Goal: Transaction & Acquisition: Book appointment/travel/reservation

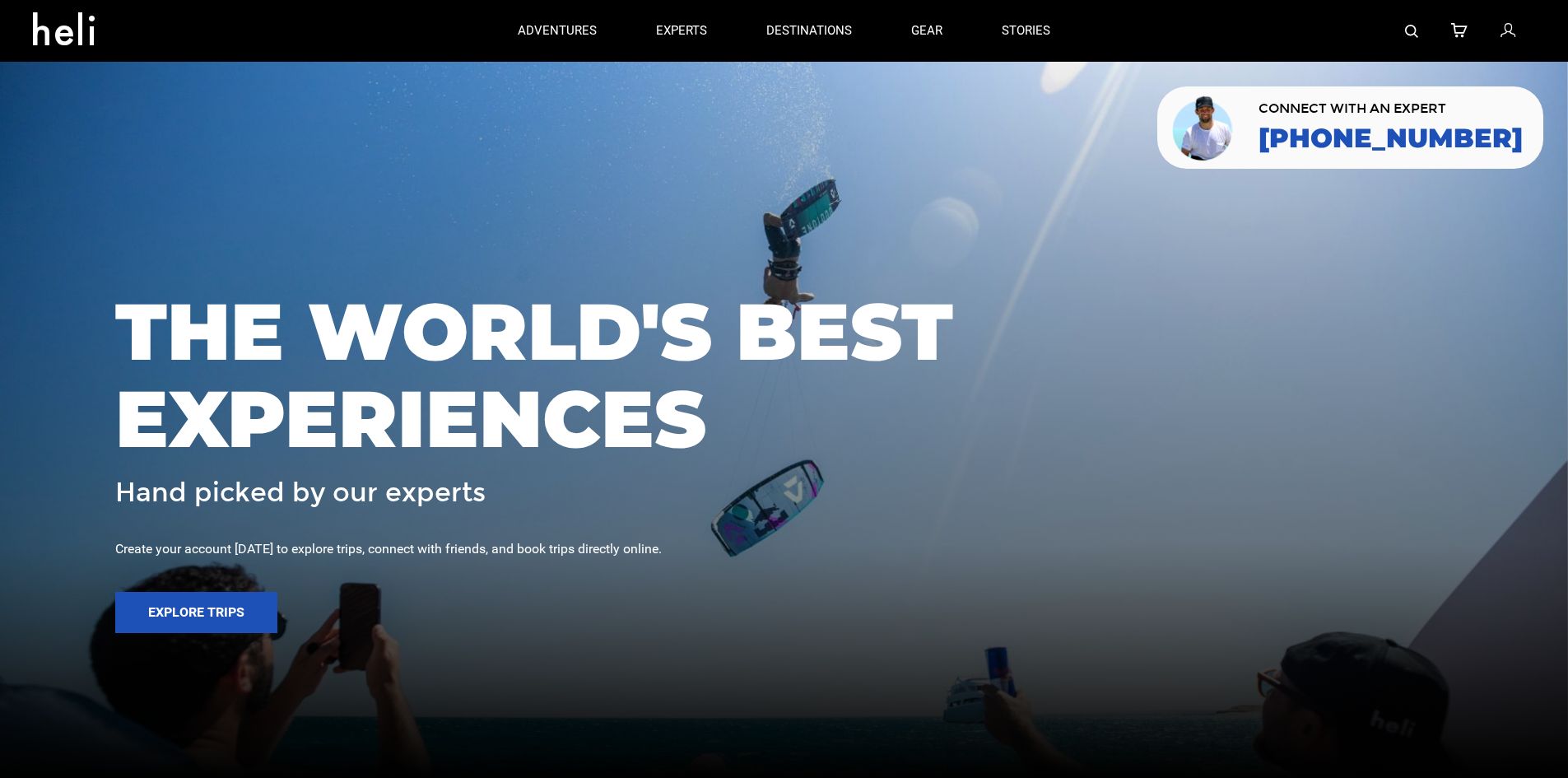
click at [1422, 29] on div at bounding box center [1308, 30] width 455 height 61
click at [1416, 29] on img at bounding box center [1412, 31] width 13 height 13
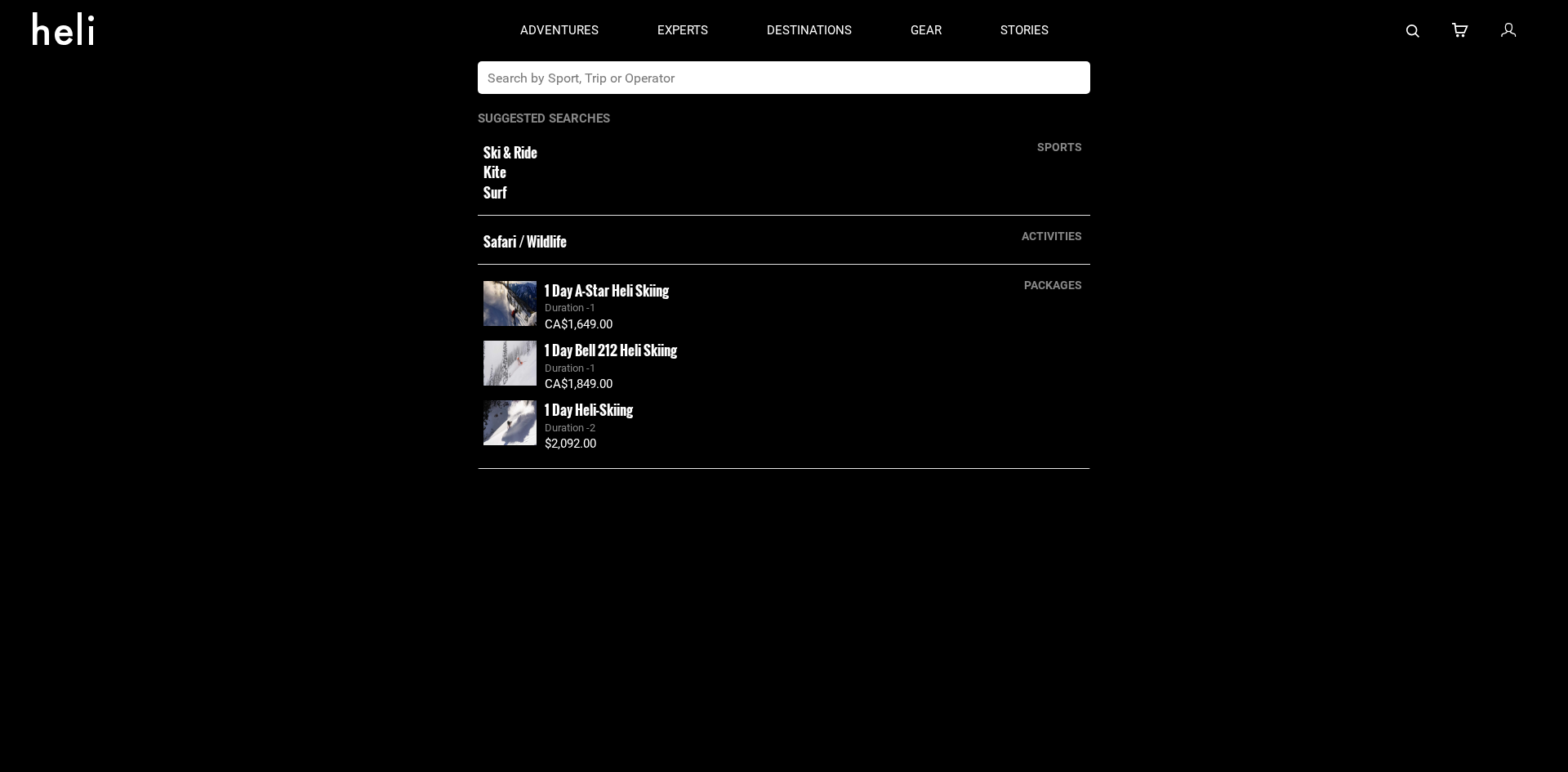
click at [939, 83] on input "text" at bounding box center [767, 77] width 579 height 33
type input "sardine"
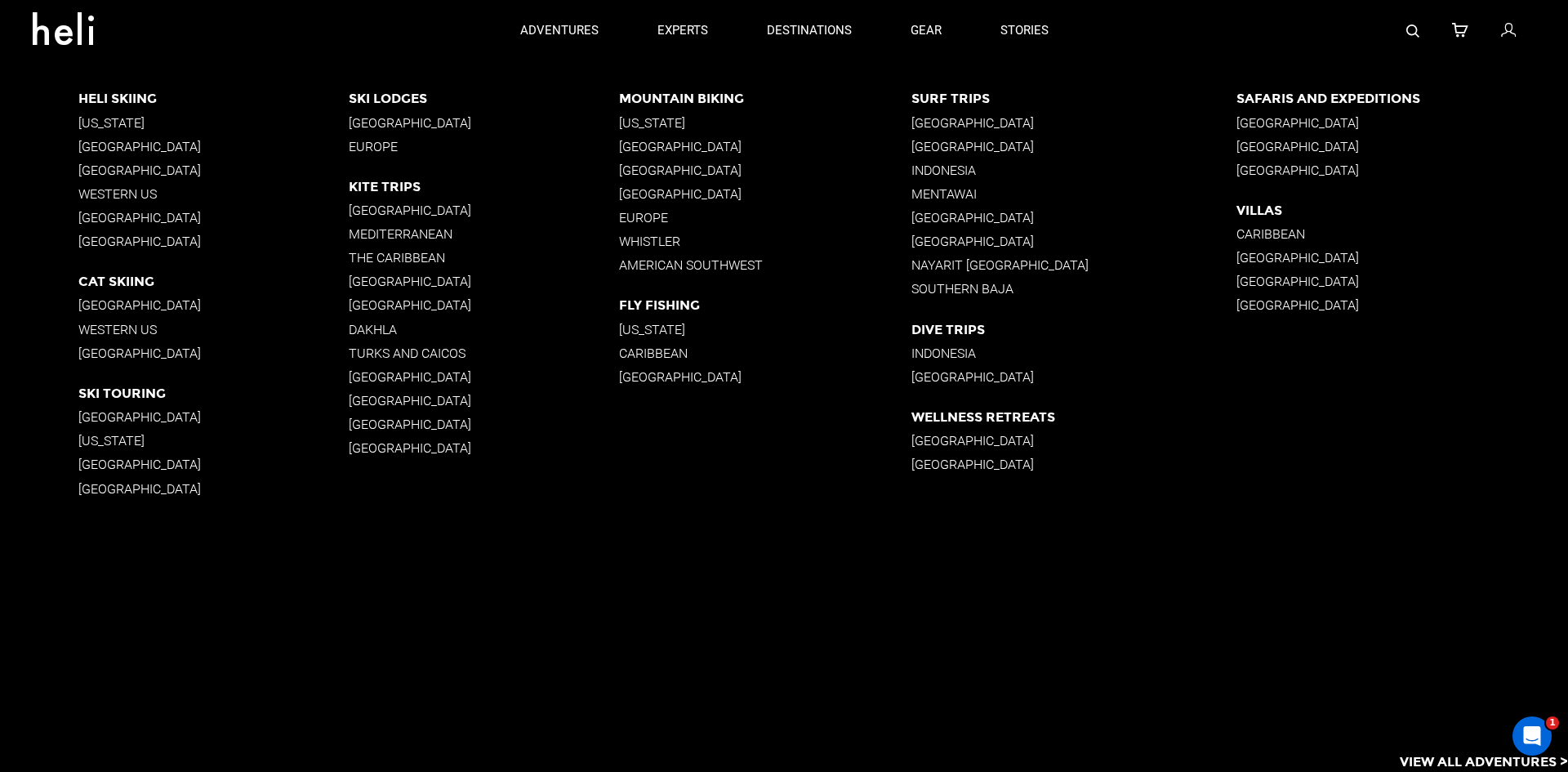
click at [1270, 148] on p "[GEOGRAPHIC_DATA]" at bounding box center [1402, 146] width 332 height 16
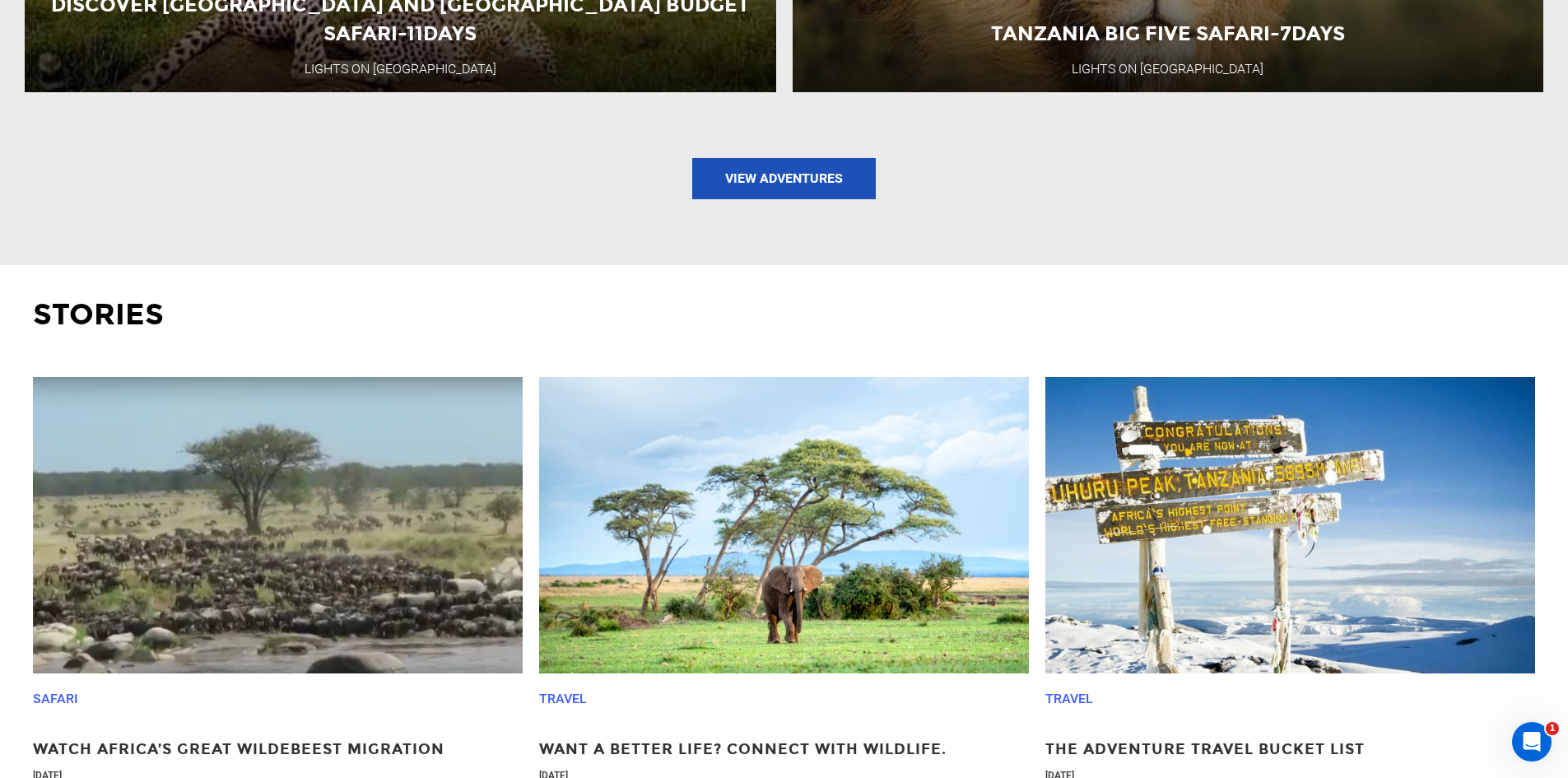
scroll to position [2388, 0]
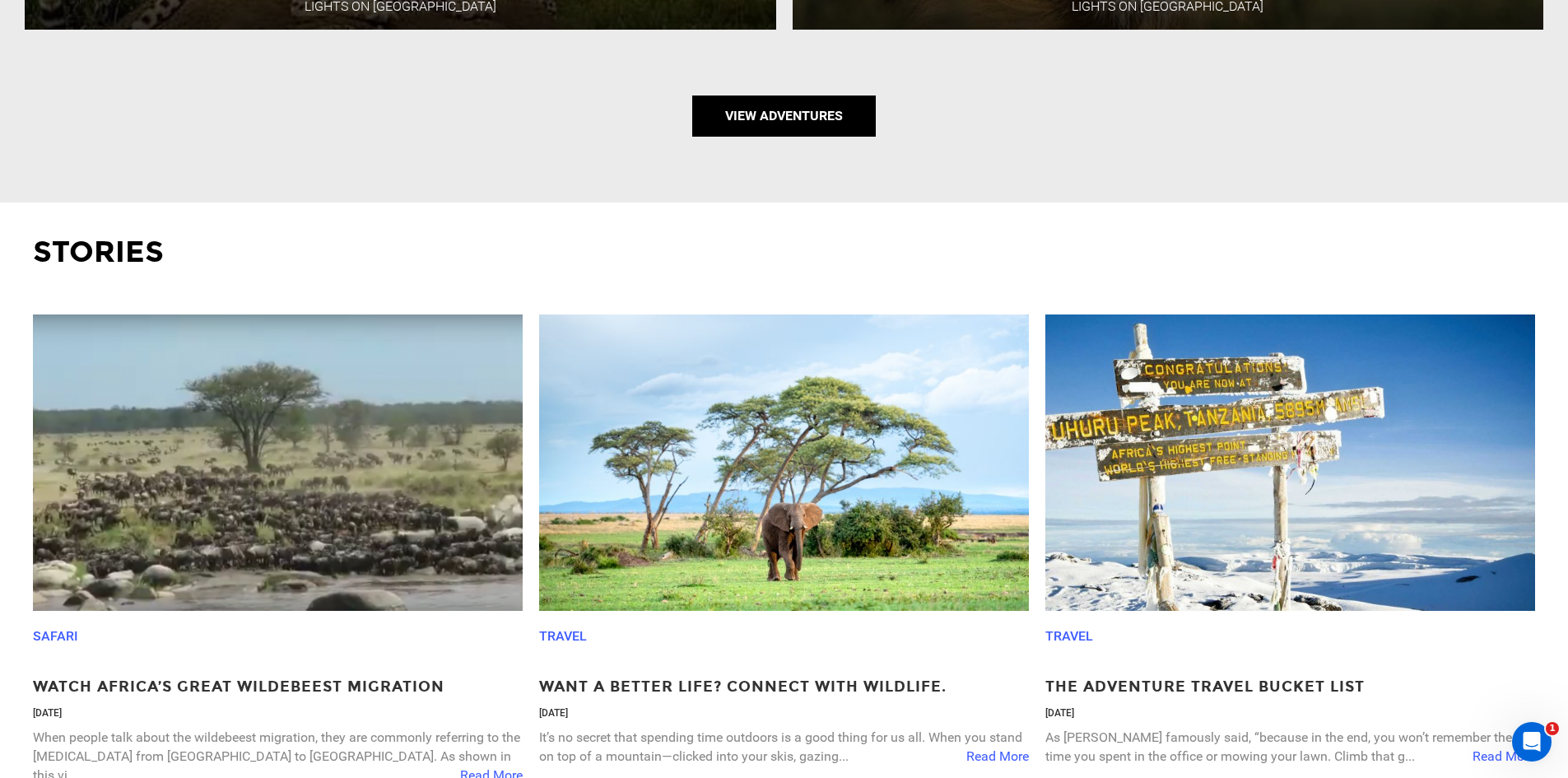
click at [812, 119] on link "View Adventures" at bounding box center [784, 116] width 184 height 41
type input "Safari / Wildlife"
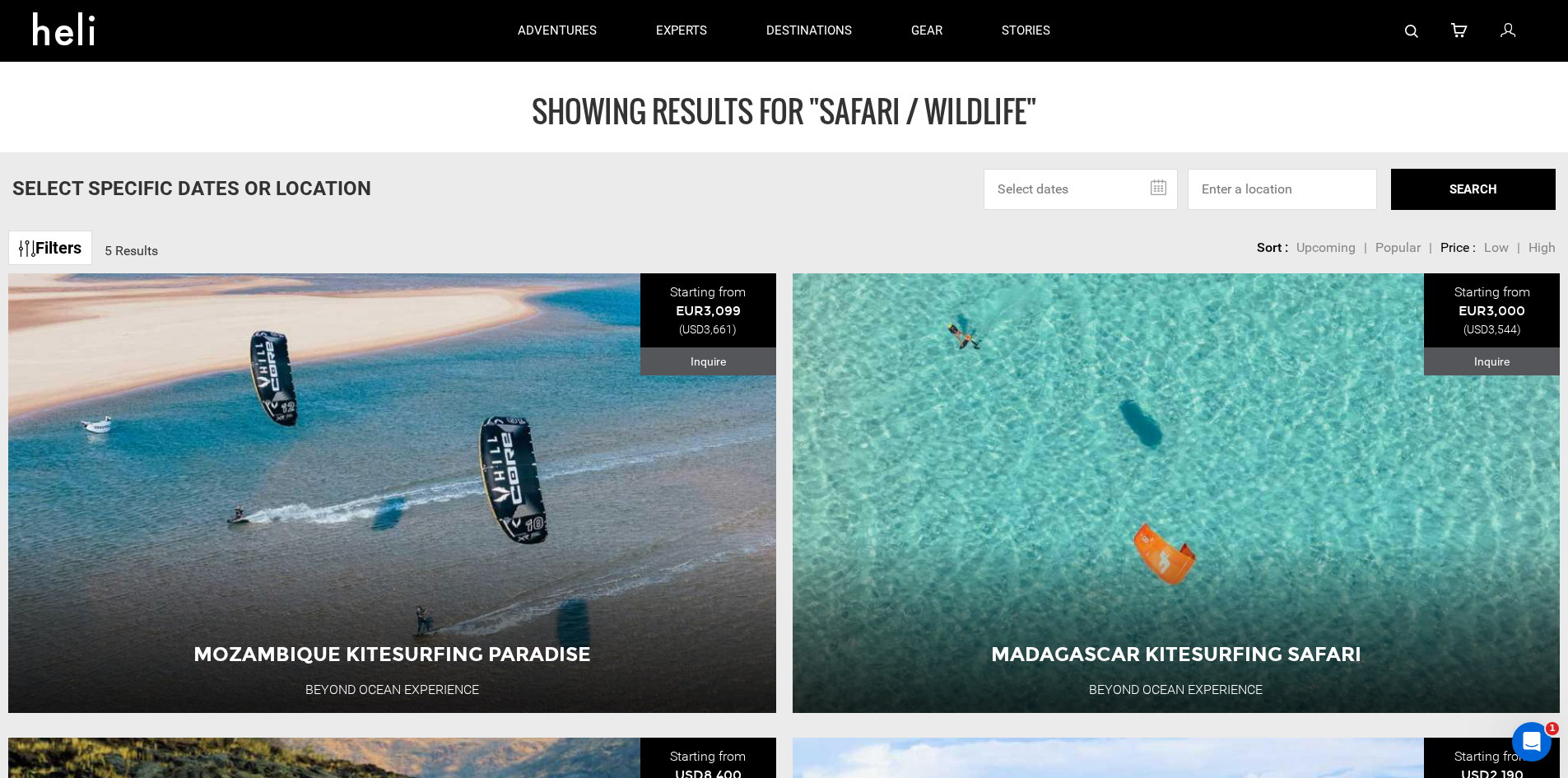
click at [1402, 32] on div at bounding box center [1308, 30] width 455 height 61
click at [1413, 36] on img at bounding box center [1412, 31] width 13 height 13
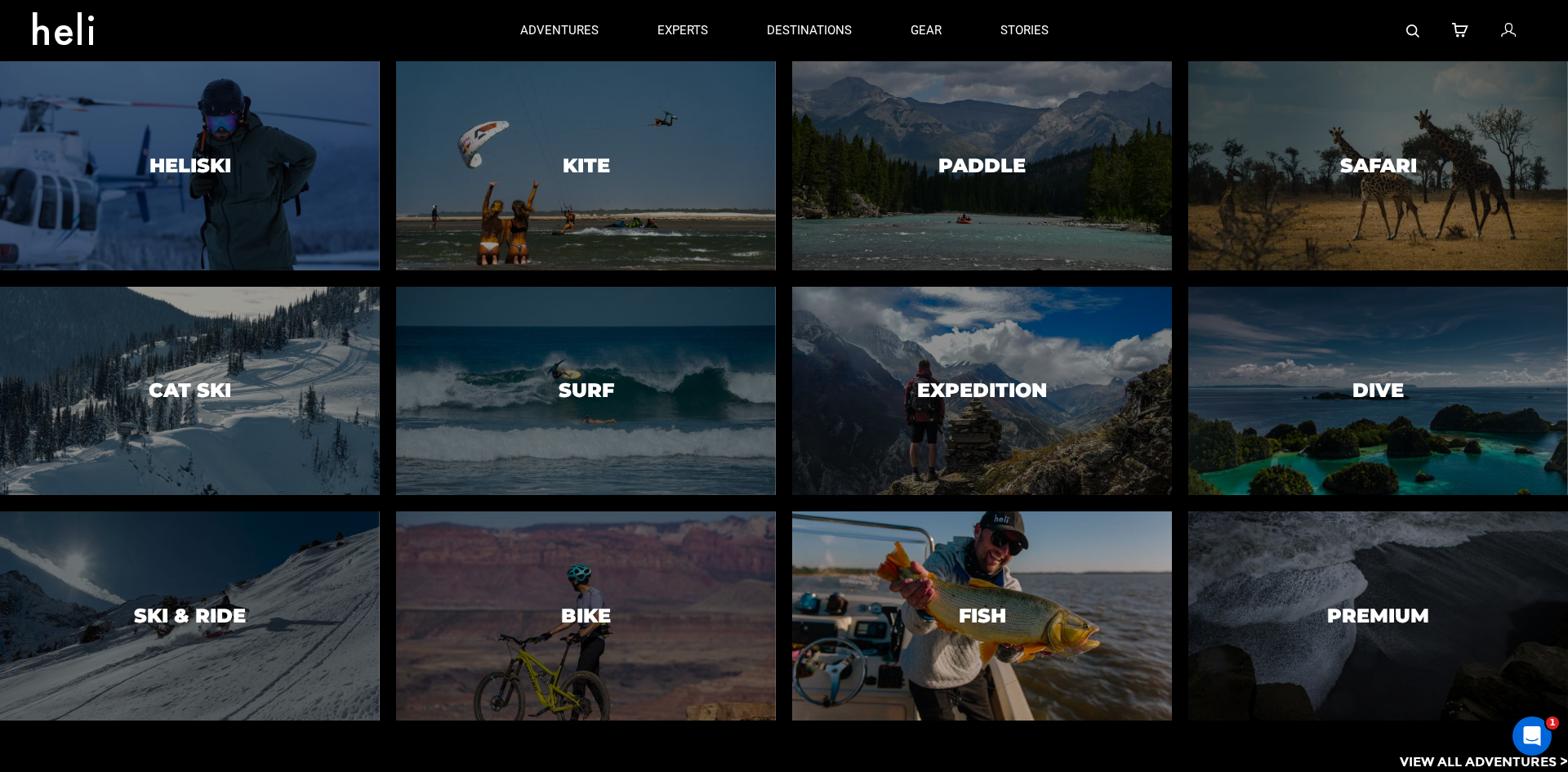
click at [975, 584] on div at bounding box center [982, 616] width 387 height 213
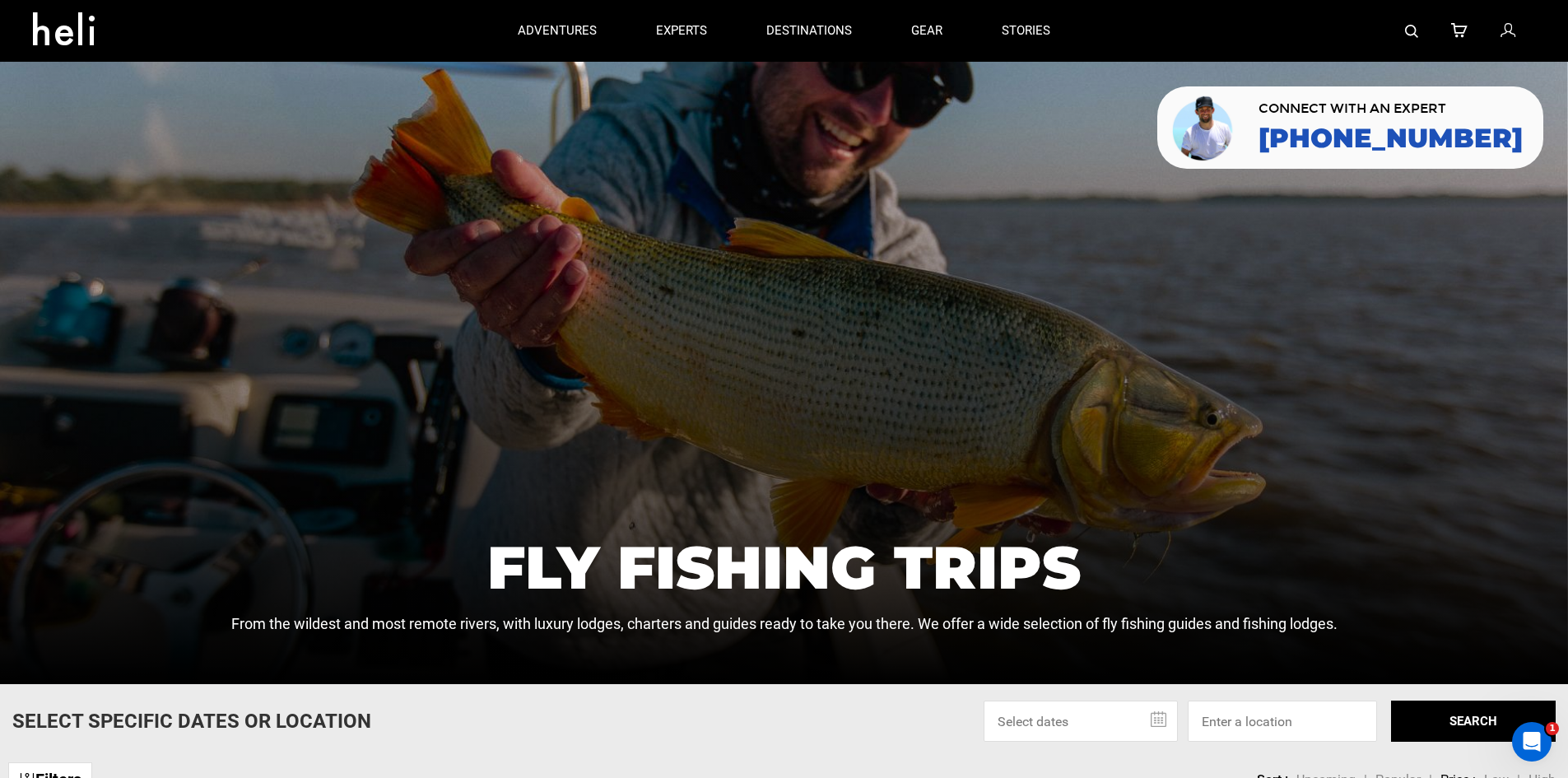
click at [1414, 29] on img at bounding box center [1412, 31] width 13 height 13
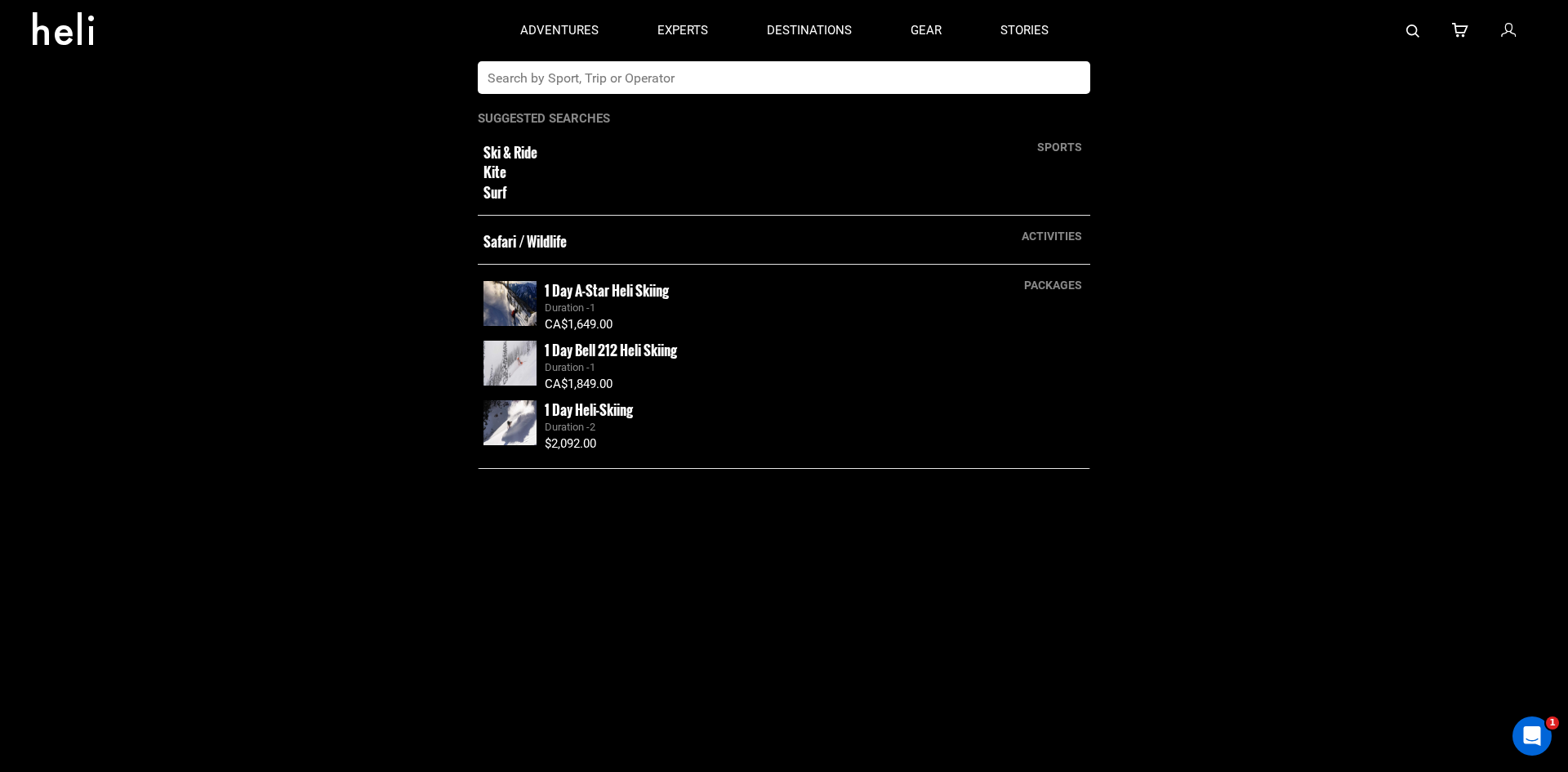
click at [983, 74] on input "text" at bounding box center [767, 77] width 579 height 33
click at [1001, 66] on input "text" at bounding box center [767, 77] width 579 height 33
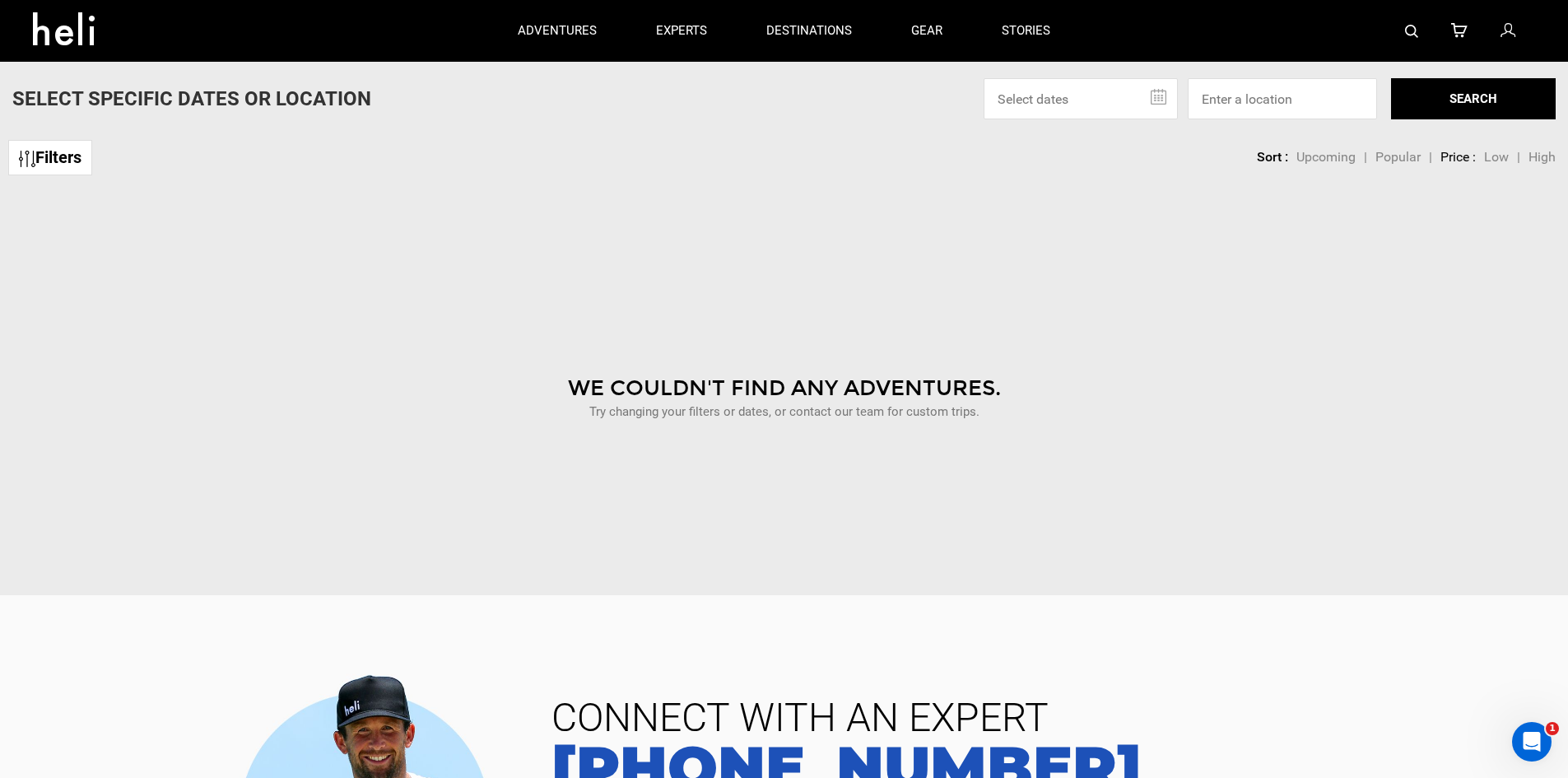
click at [1403, 27] on div at bounding box center [1308, 30] width 455 height 61
click at [1409, 29] on img at bounding box center [1412, 31] width 13 height 13
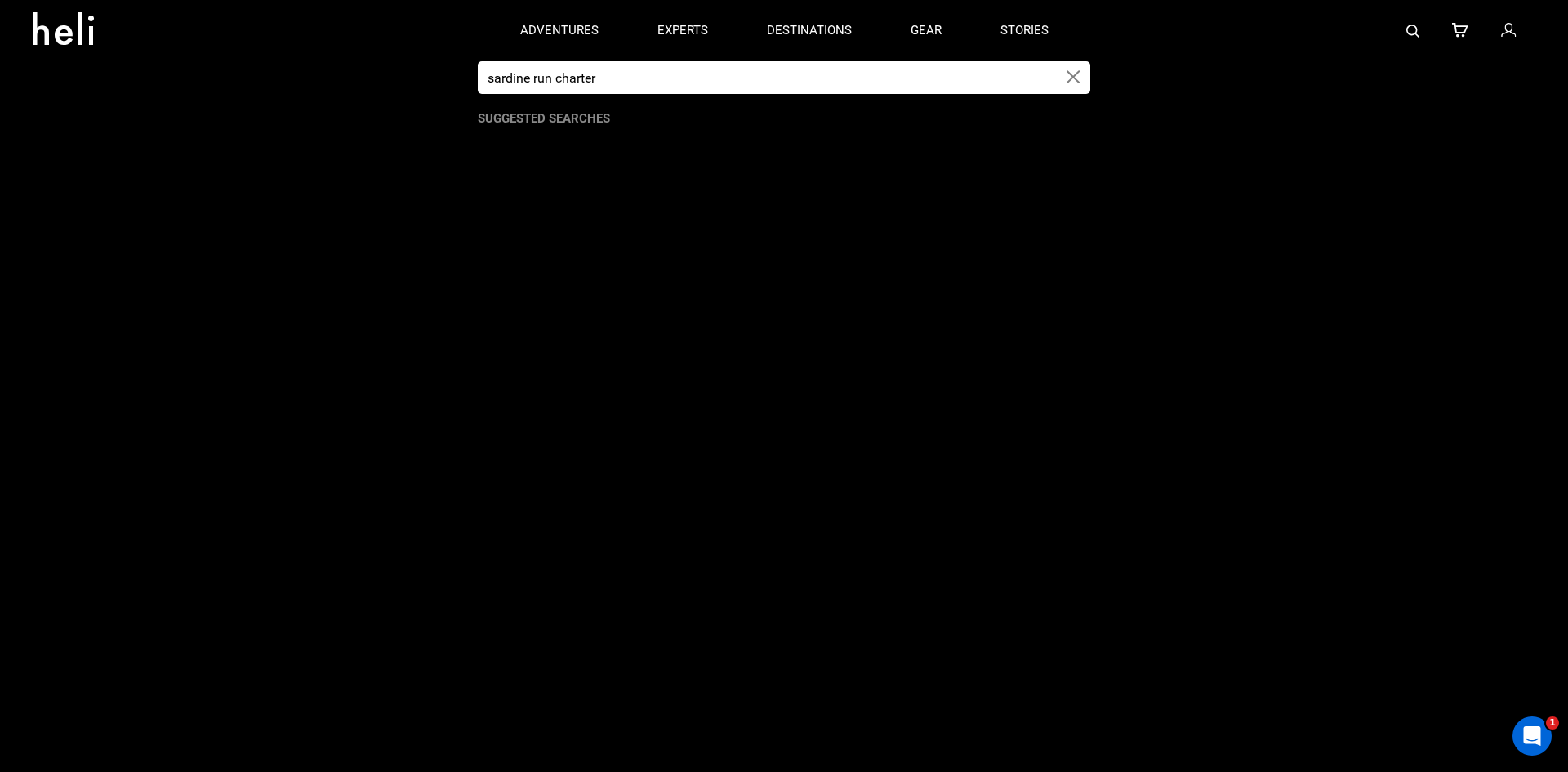
click at [879, 84] on input "sardine run charter" at bounding box center [767, 77] width 579 height 33
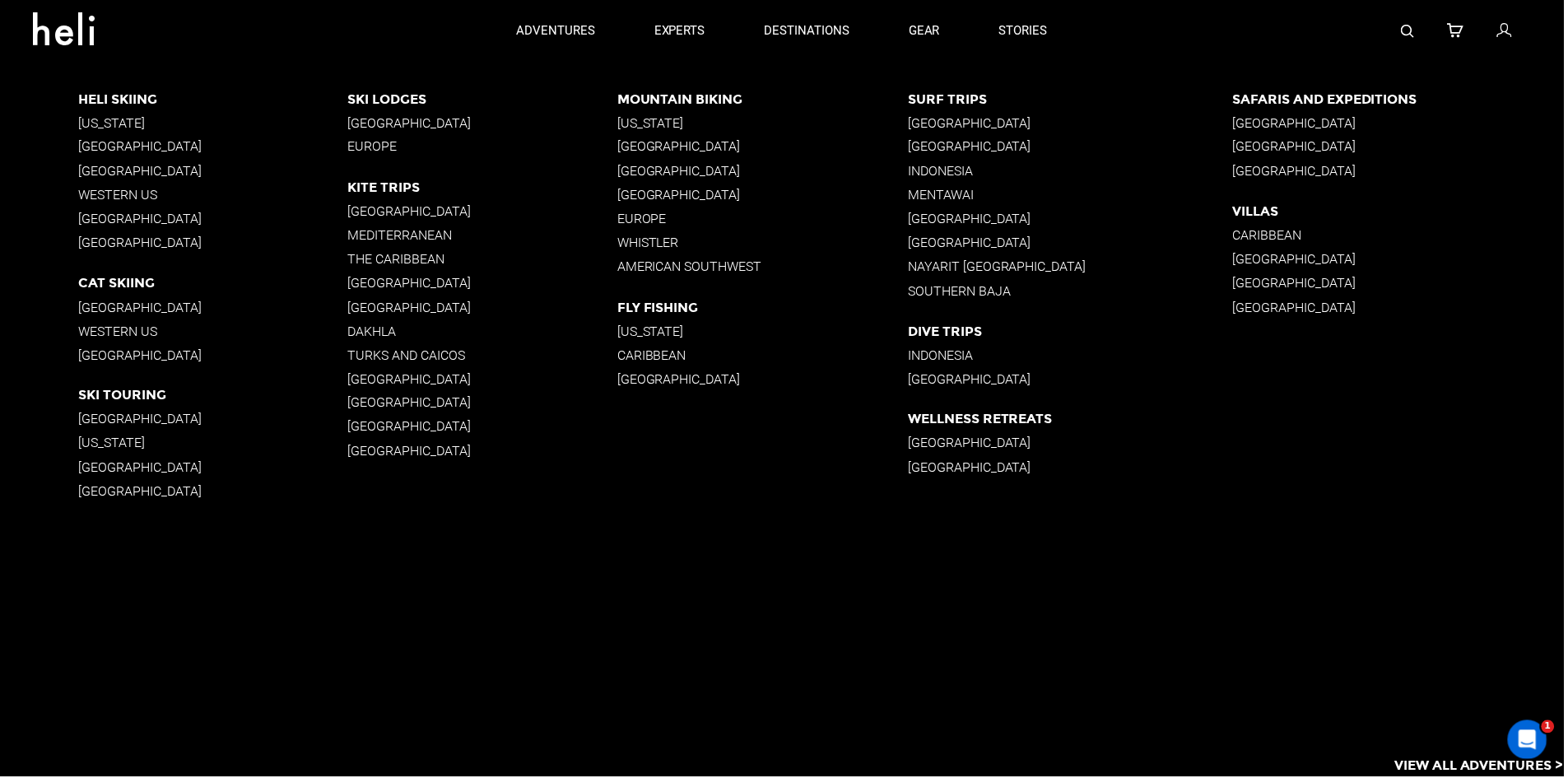
click at [1418, 19] on link at bounding box center [1412, 30] width 13 height 61
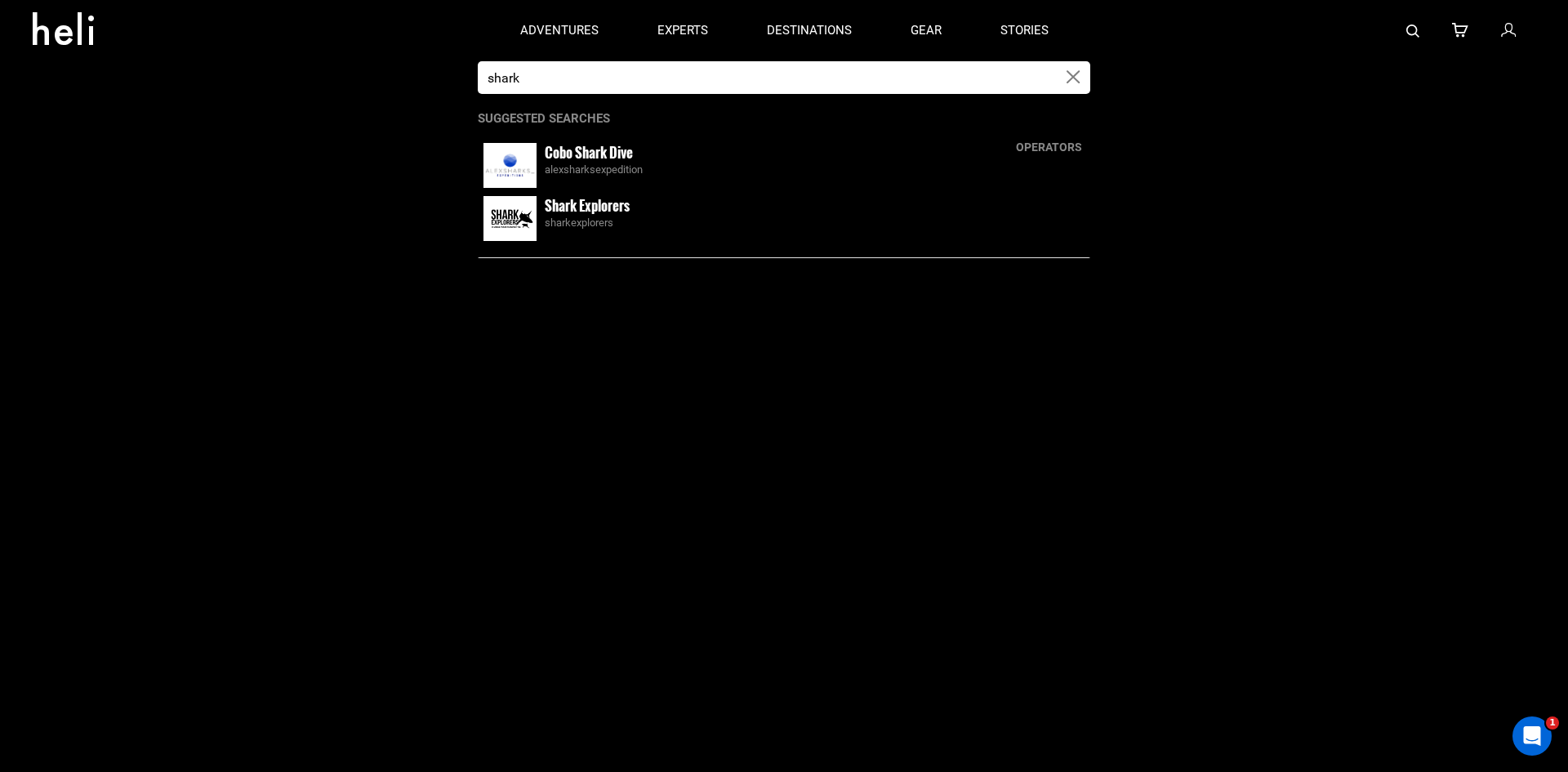
click at [863, 83] on input "shark" at bounding box center [767, 77] width 579 height 33
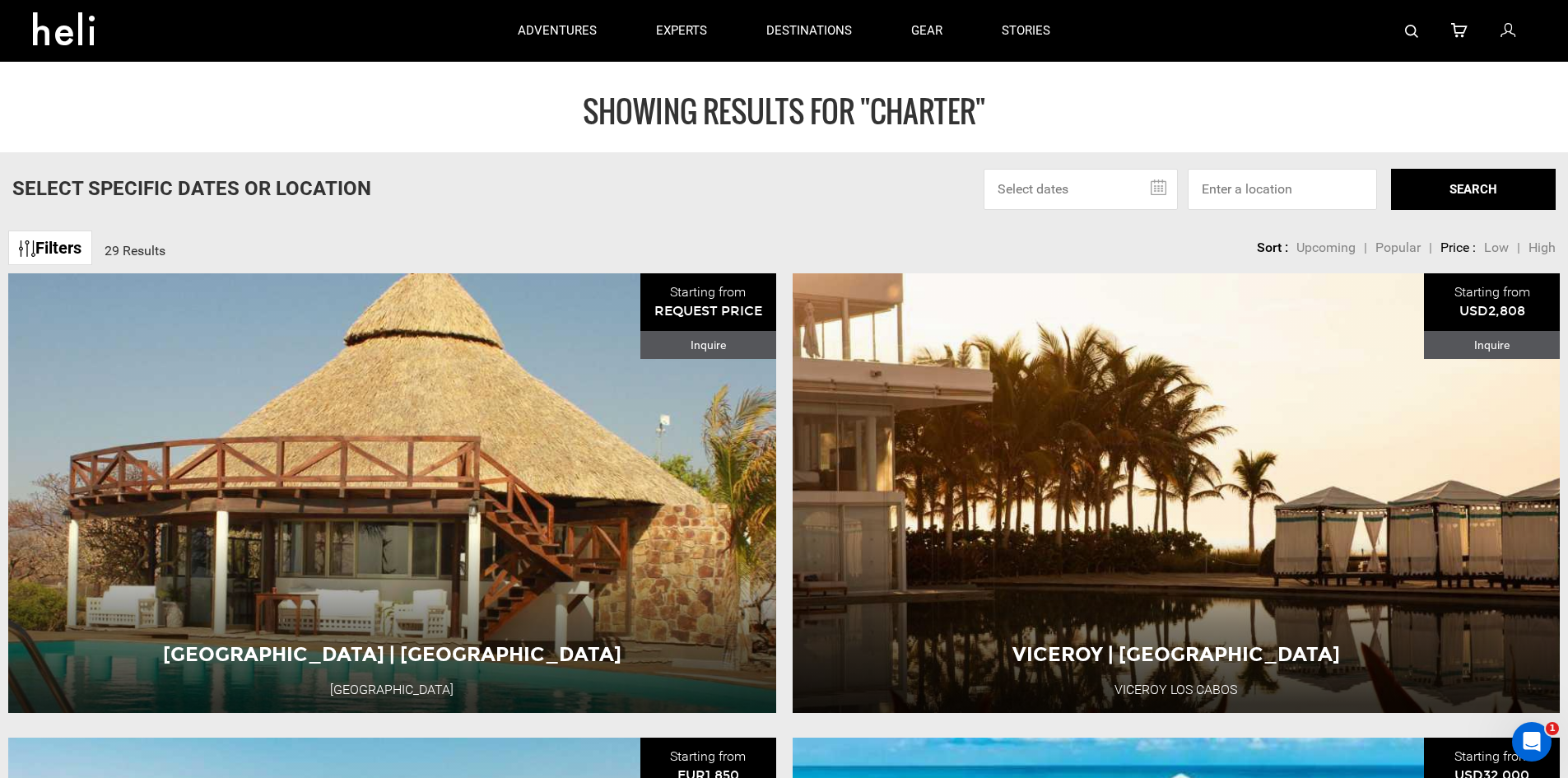
click at [1422, 28] on div at bounding box center [1308, 30] width 455 height 61
click at [1415, 29] on img at bounding box center [1412, 31] width 13 height 13
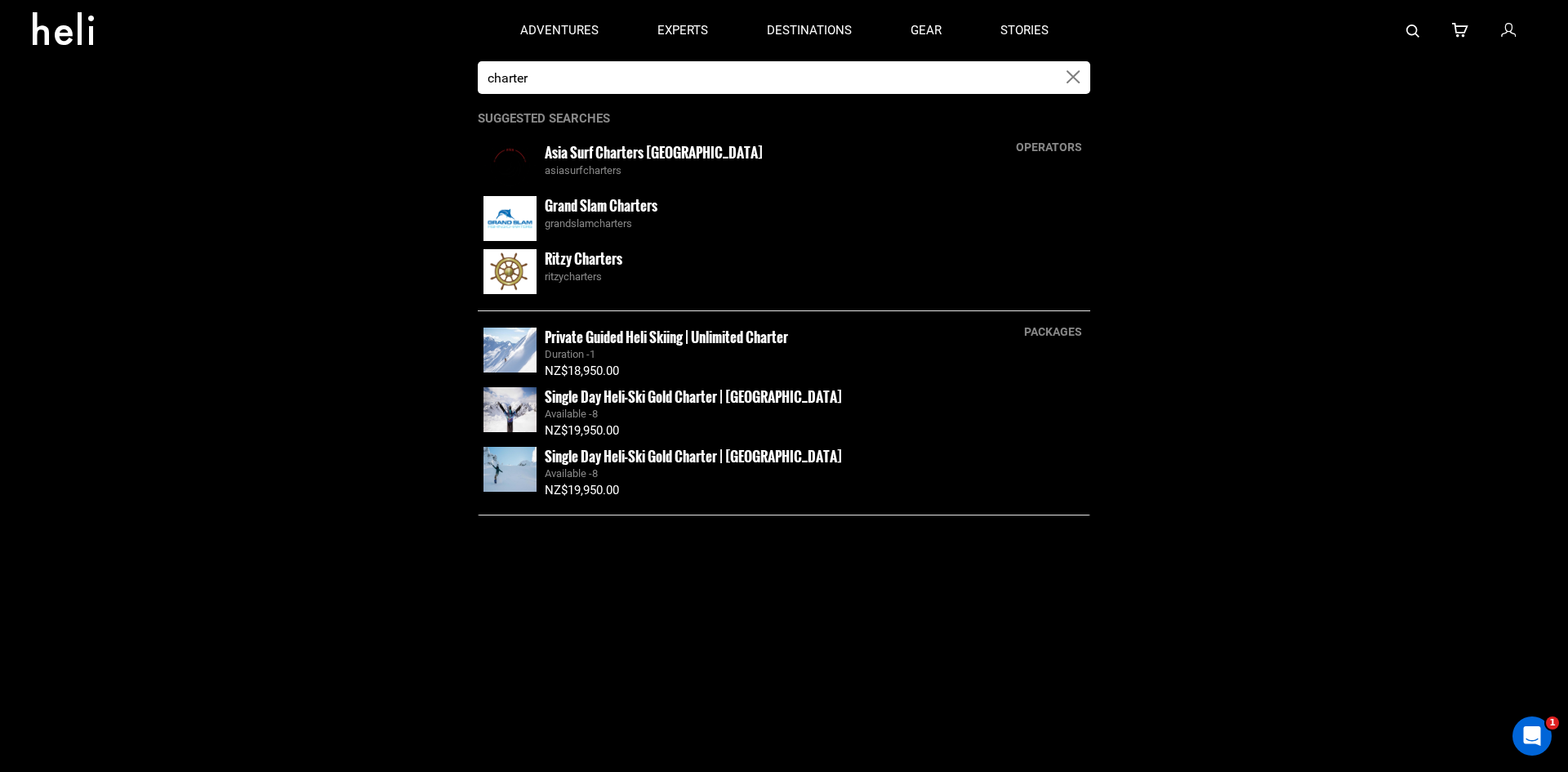
click at [823, 89] on input "charter" at bounding box center [767, 77] width 579 height 33
type input "shark explorers"
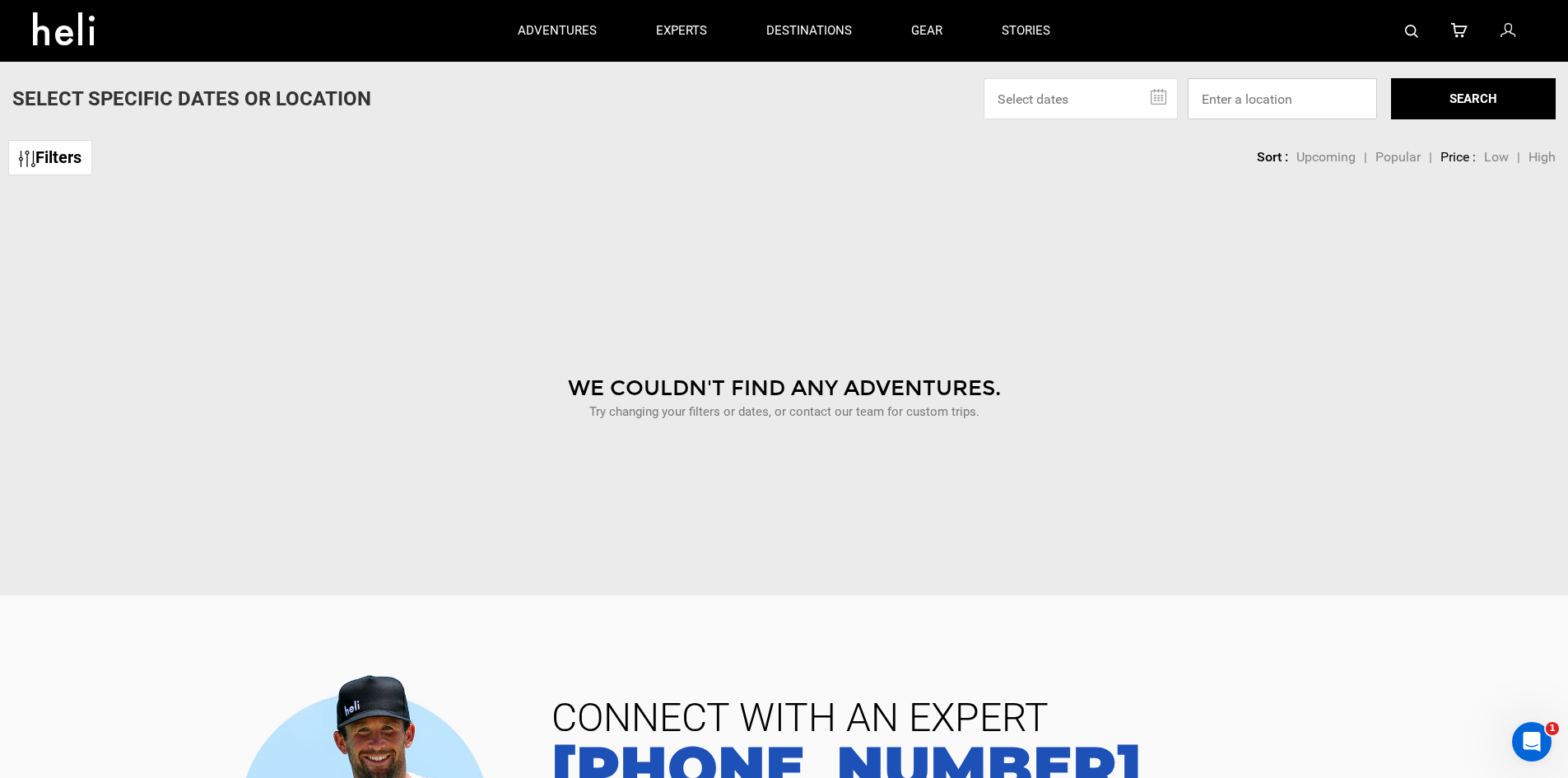
click at [1311, 78] on input at bounding box center [1282, 98] width 189 height 41
click at [1411, 26] on img at bounding box center [1412, 31] width 13 height 13
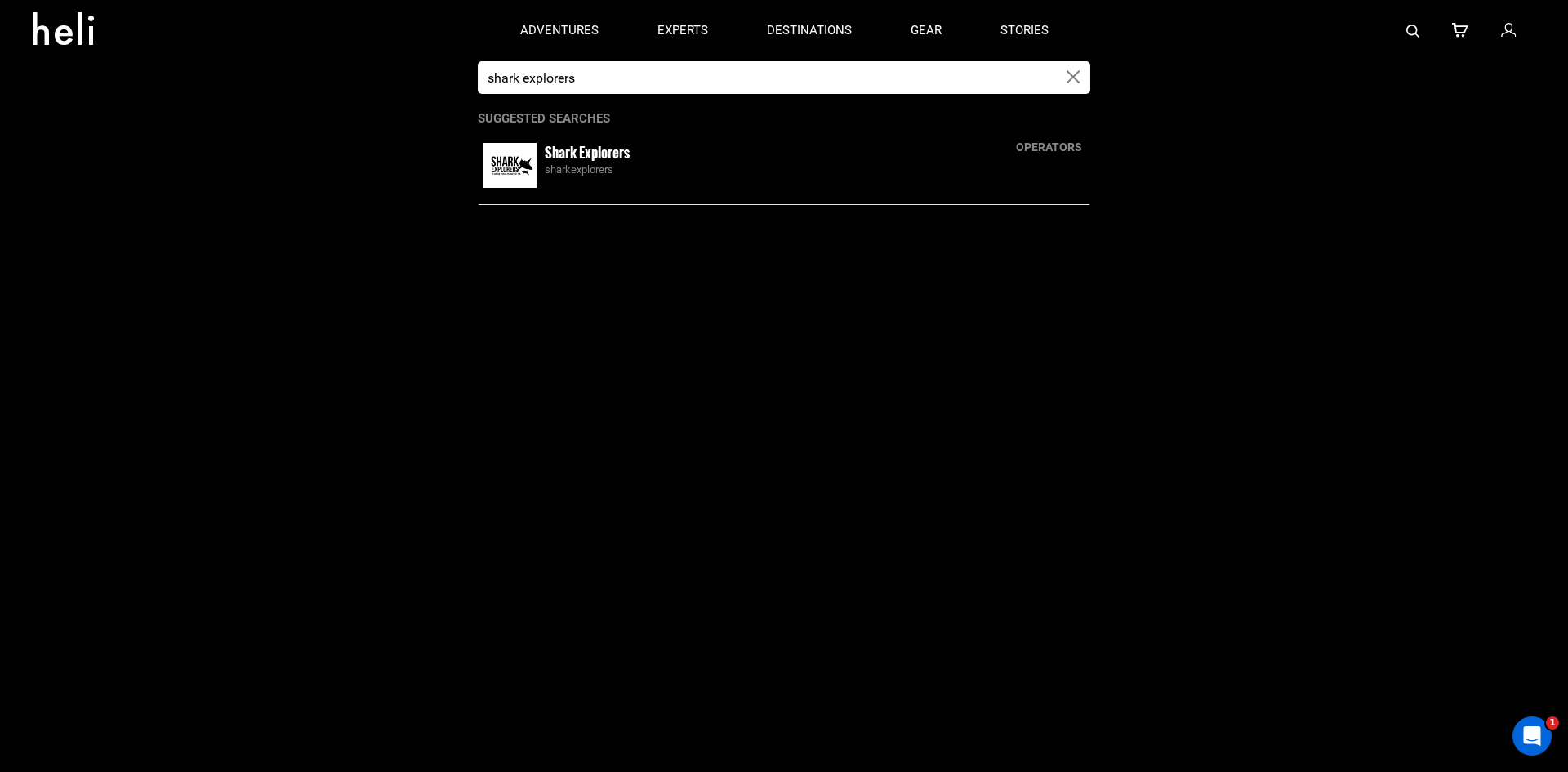
click at [1015, 78] on input "shark explorers" at bounding box center [767, 77] width 579 height 33
click at [626, 162] on small "Shark Explorers" at bounding box center [588, 152] width 85 height 20
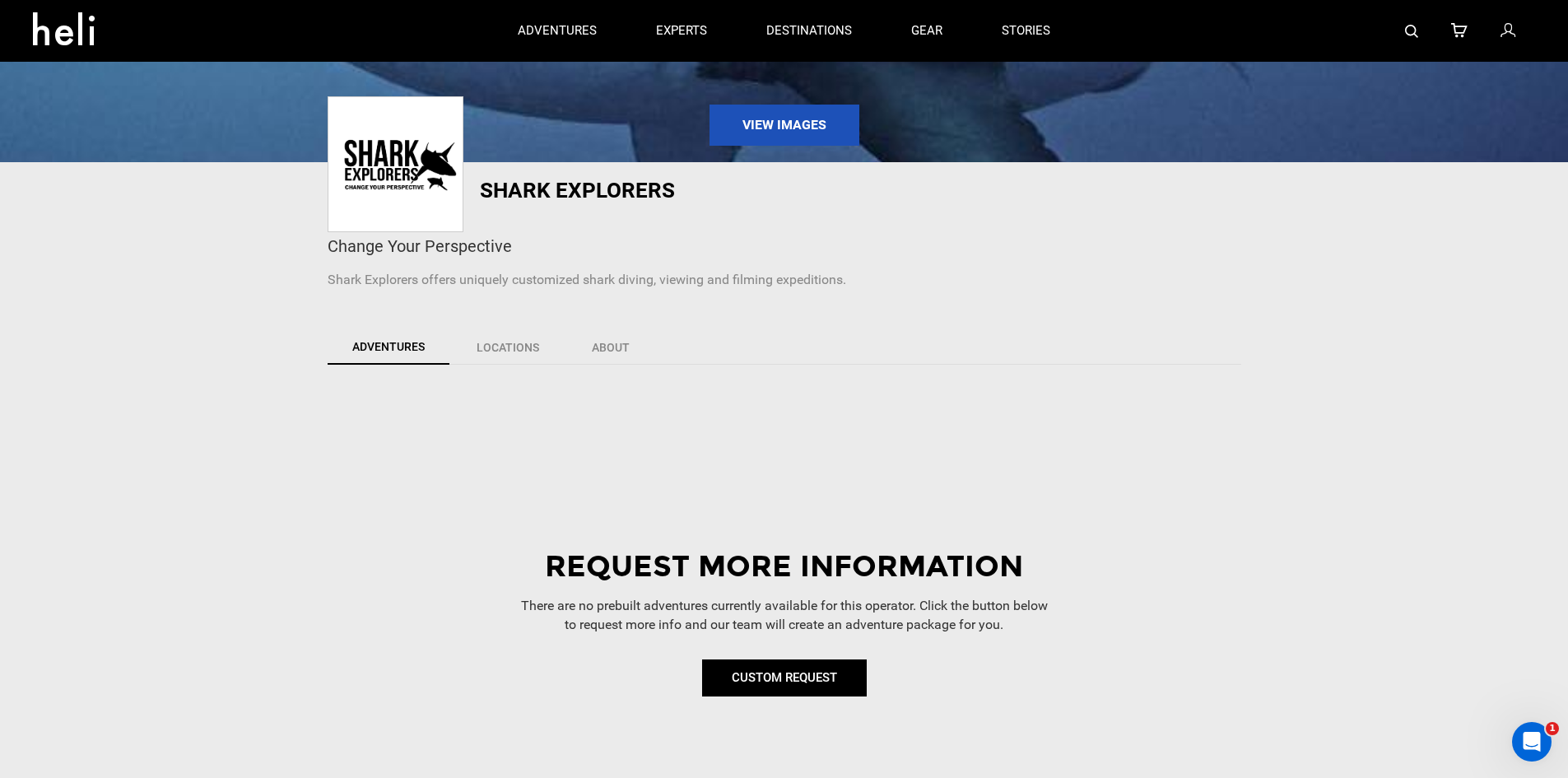
scroll to position [182, 0]
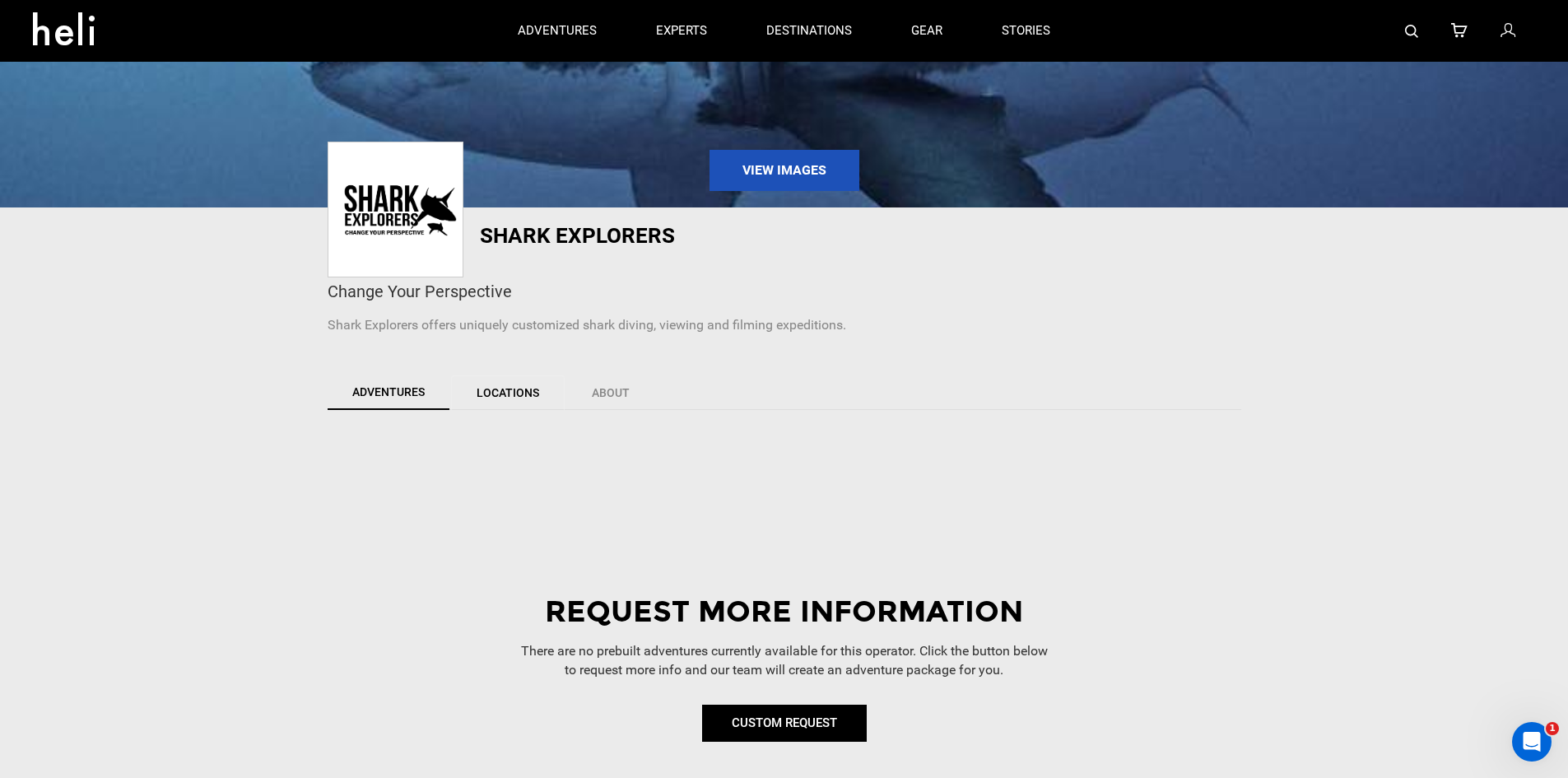
click at [473, 399] on link "Locations" at bounding box center [507, 392] width 113 height 34
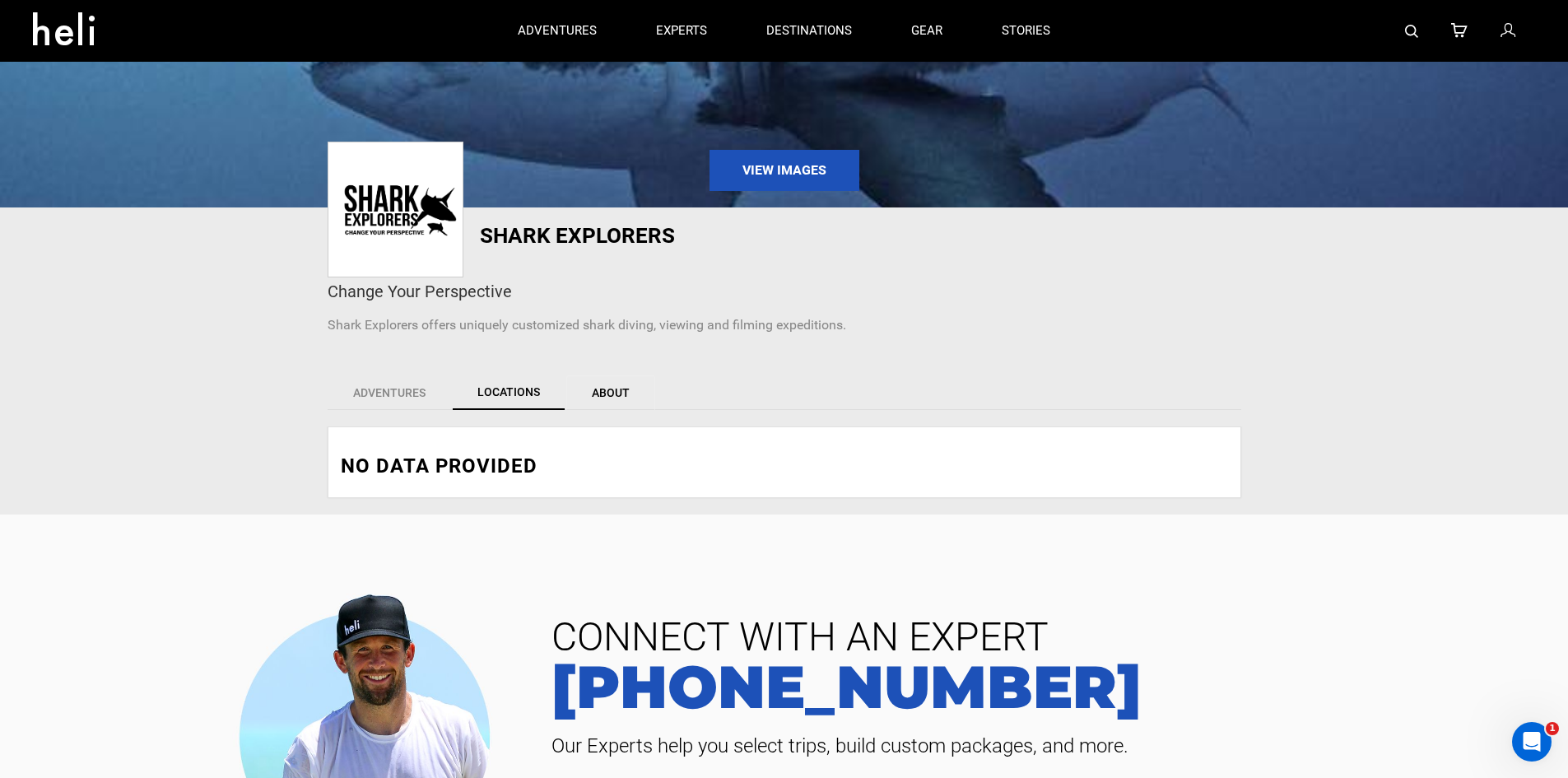
click at [608, 390] on link "About" at bounding box center [611, 392] width 89 height 34
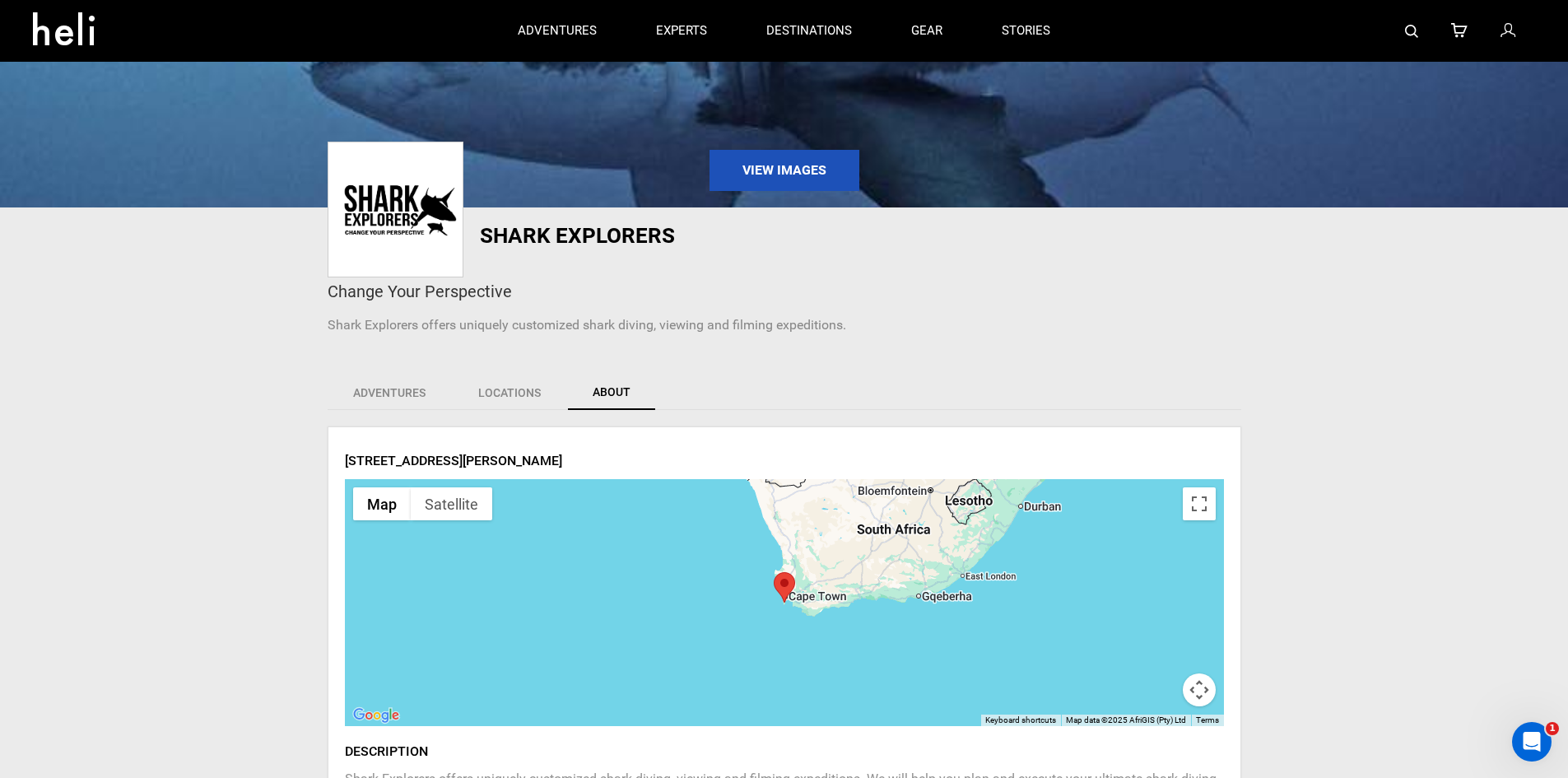
click at [383, 413] on div "Adventures Locations About" at bounding box center [784, 392] width 938 height 67
click at [388, 391] on link "Adventures" at bounding box center [389, 392] width 123 height 34
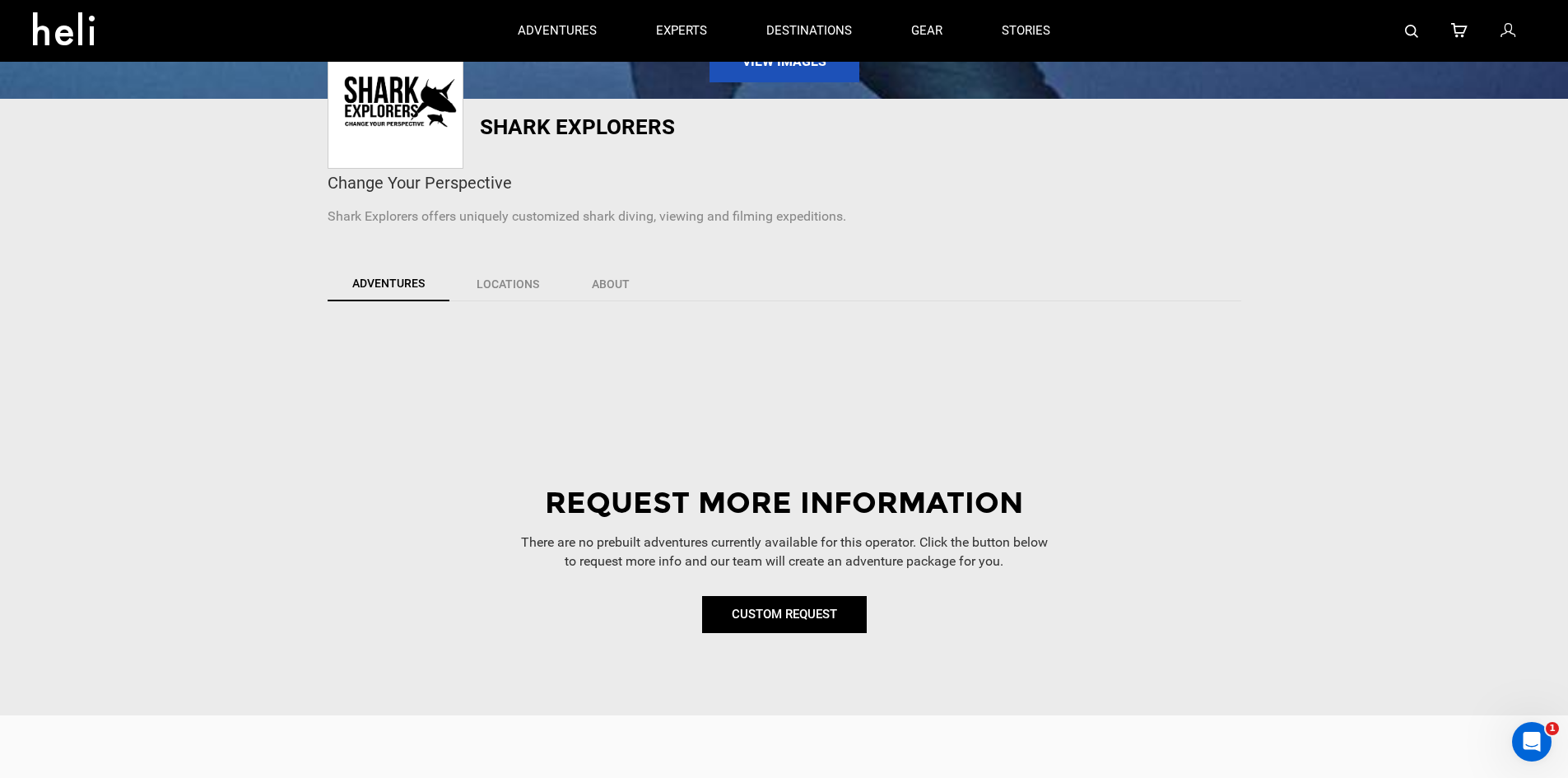
scroll to position [265, 0]
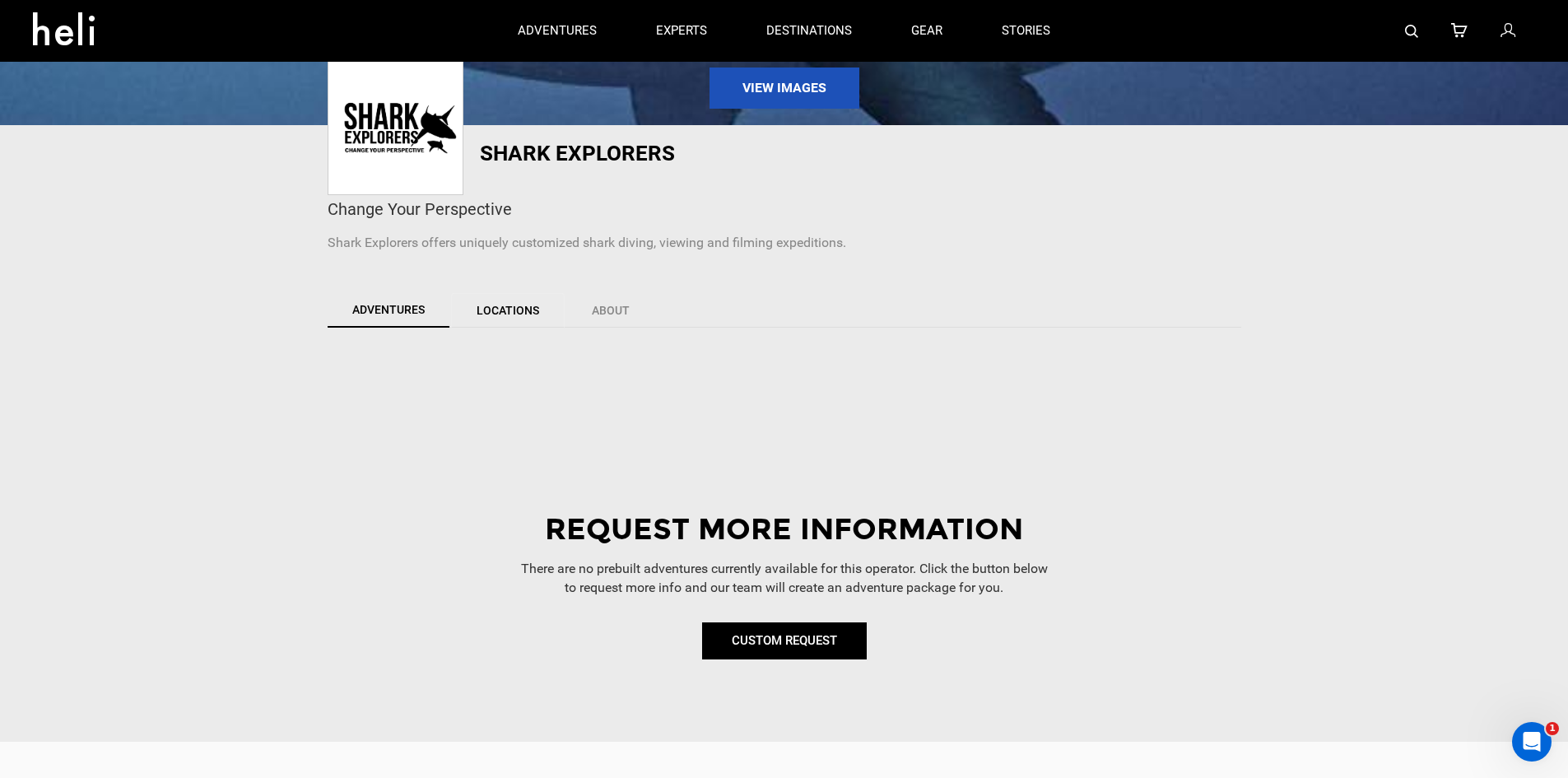
click at [492, 317] on link "Locations" at bounding box center [507, 310] width 113 height 34
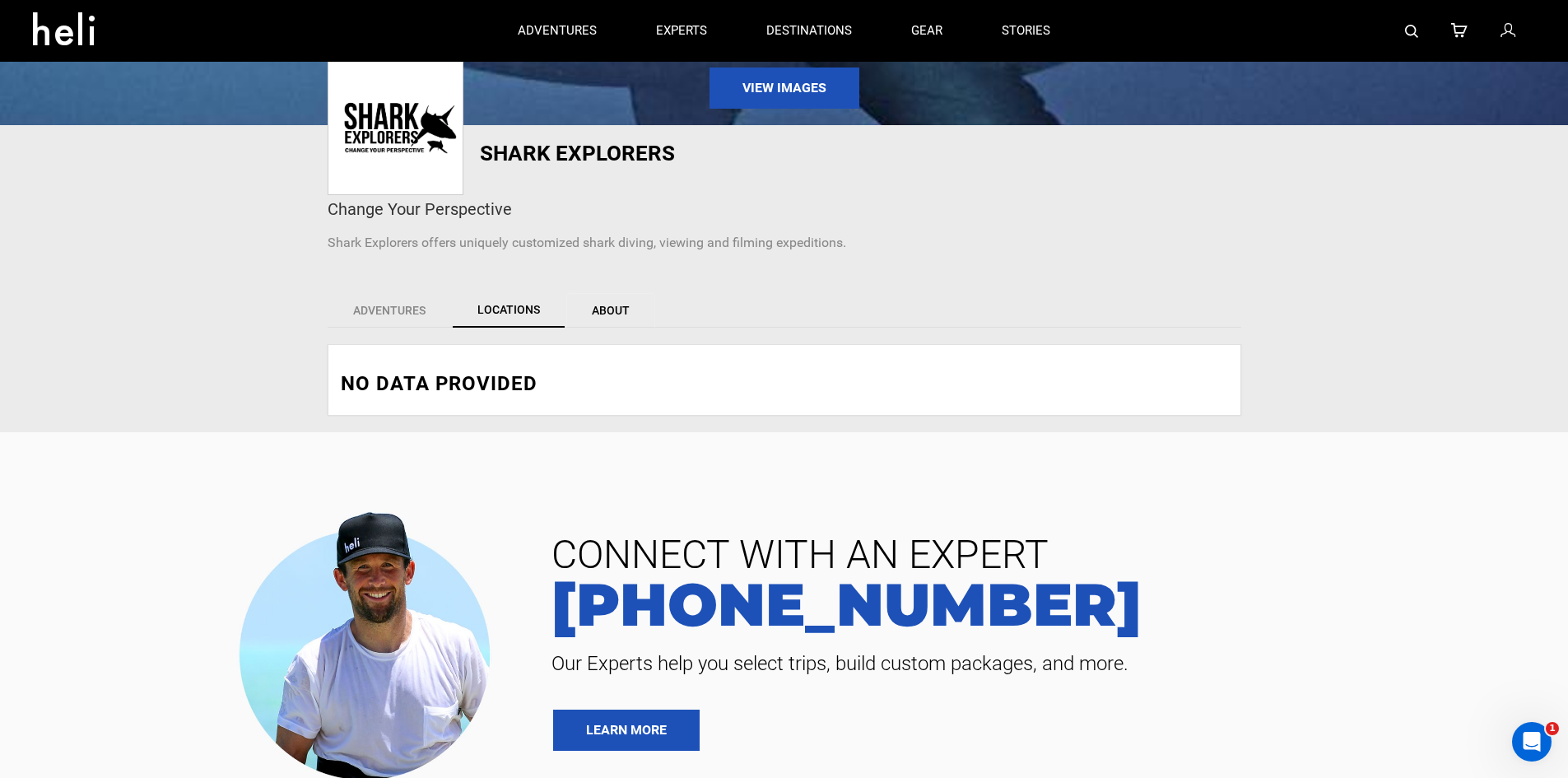
click at [602, 316] on link "About" at bounding box center [611, 310] width 89 height 34
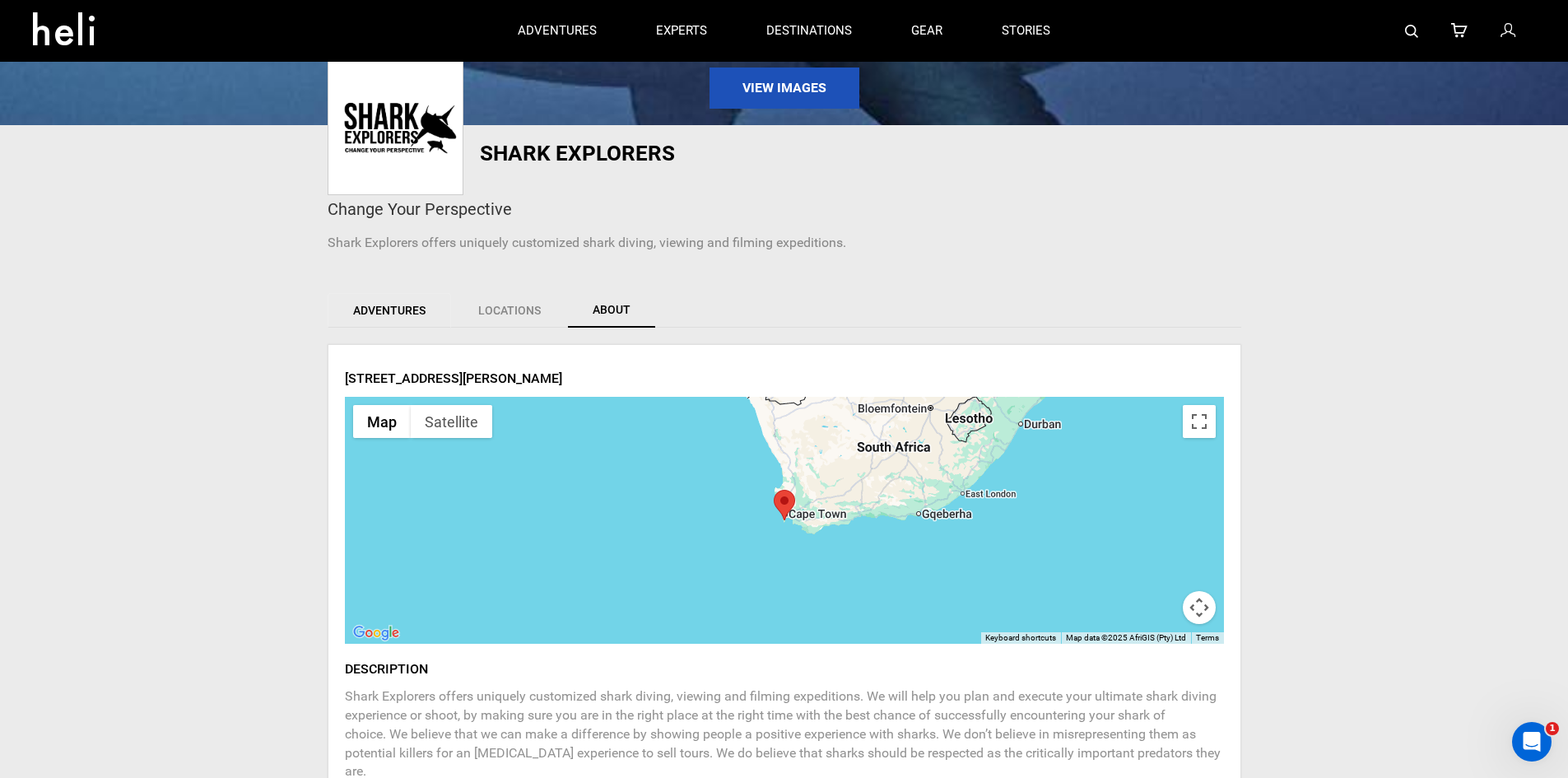
click at [419, 305] on link "Adventures" at bounding box center [389, 310] width 123 height 34
